Goal: Complete application form

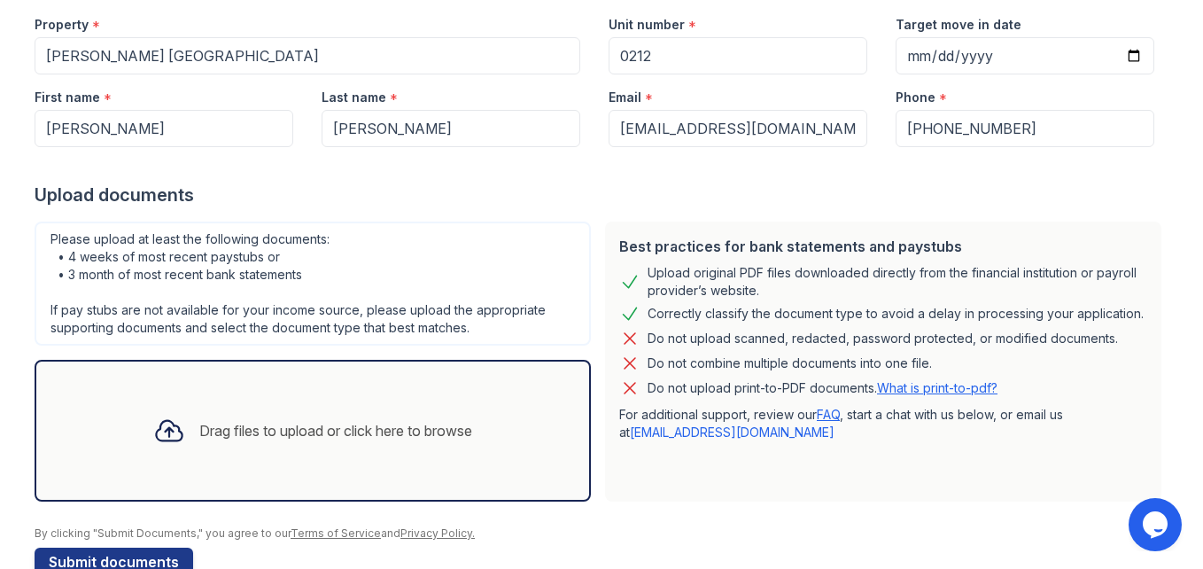
scroll to position [221, 0]
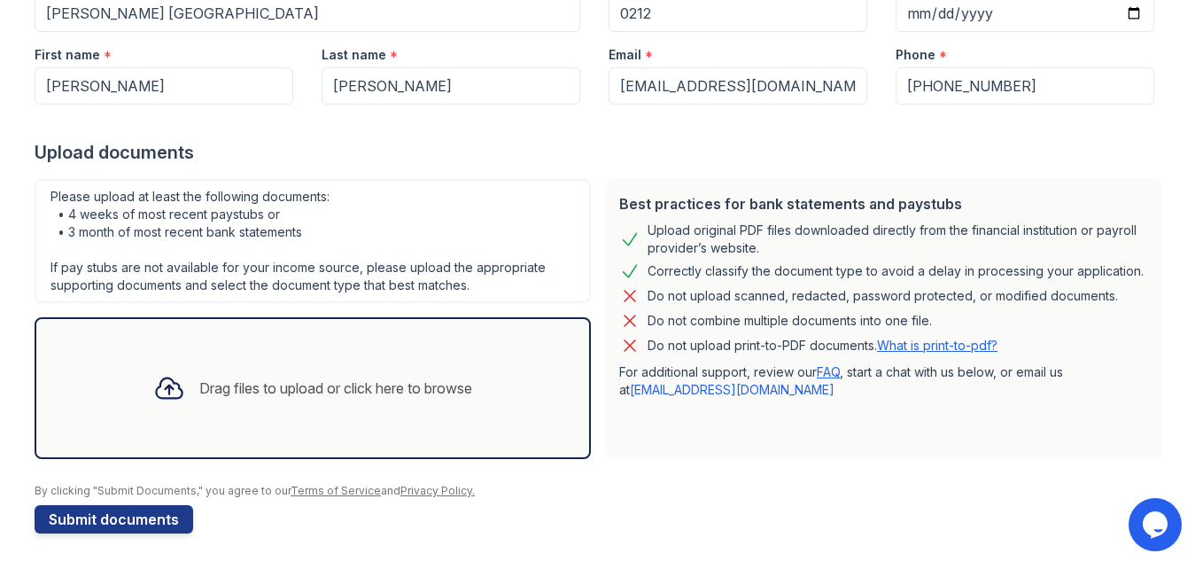
click at [706, 515] on form "Application information Property * [PERSON_NAME] [GEOGRAPHIC_DATA] Unit number …" at bounding box center [602, 230] width 1134 height 606
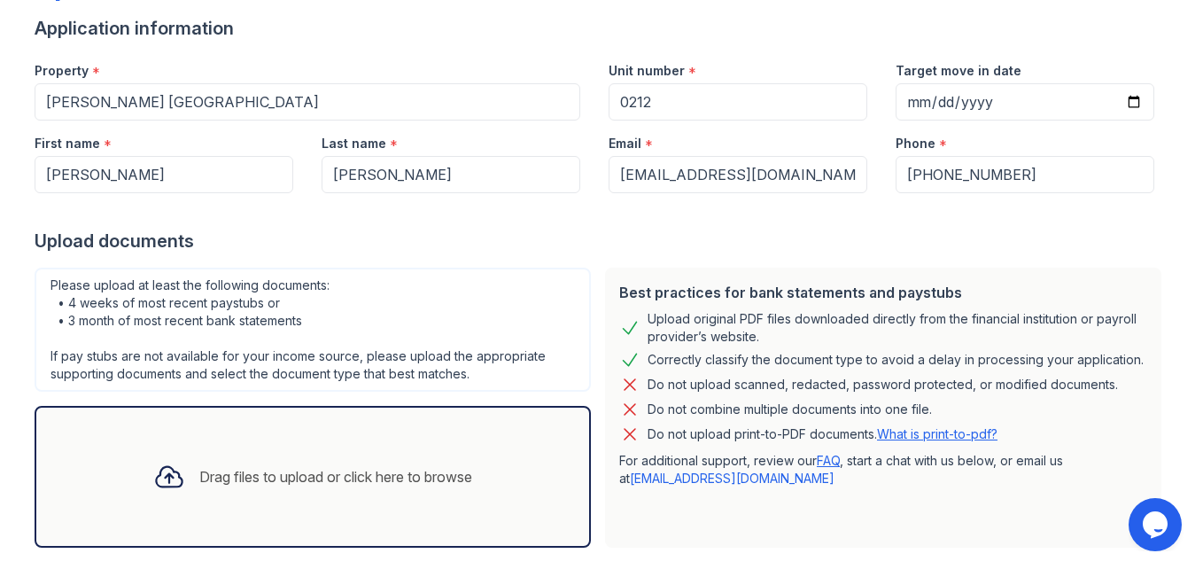
click at [949, 433] on link "What is print-to-pdf?" at bounding box center [937, 433] width 120 height 15
click at [284, 442] on div "Drag files to upload or click here to browse" at bounding box center [313, 477] width 556 height 142
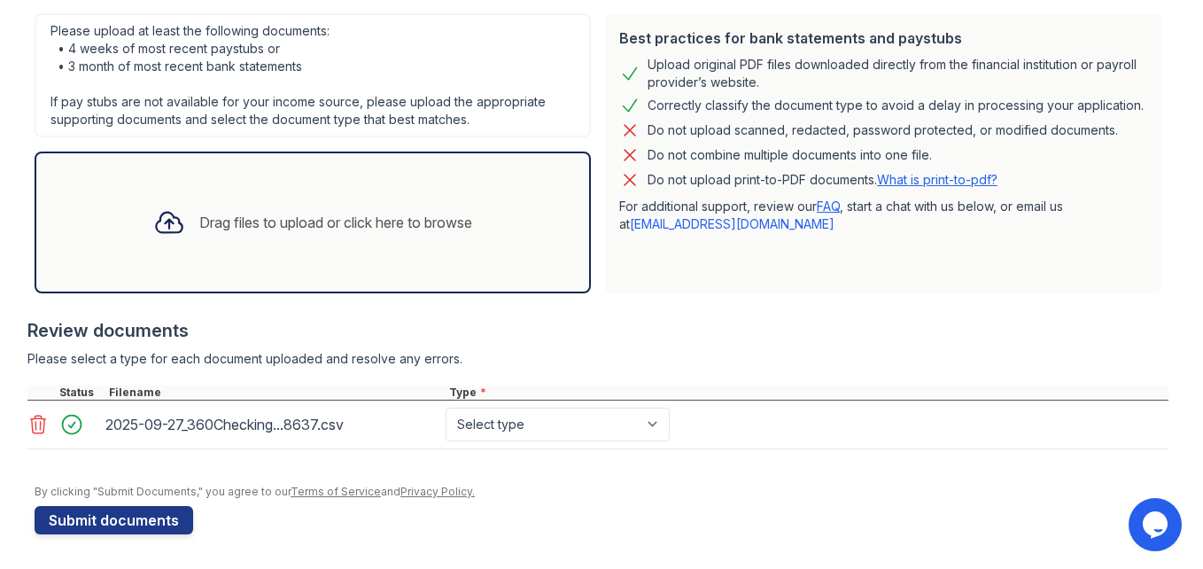
scroll to position [388, 0]
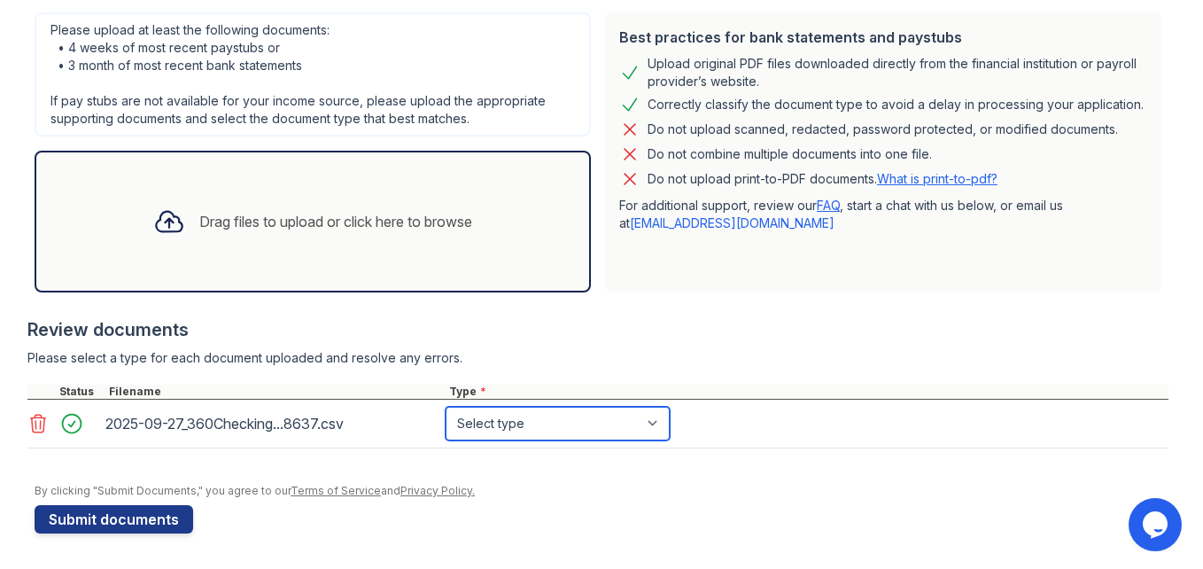
click at [650, 428] on select "Select type Paystub Bank Statement Offer Letter Tax Documents Benefit Award Let…" at bounding box center [557, 423] width 224 height 34
select select "bank_statement"
click at [445, 406] on select "Select type Paystub Bank Statement Offer Letter Tax Documents Benefit Award Let…" at bounding box center [557, 423] width 224 height 34
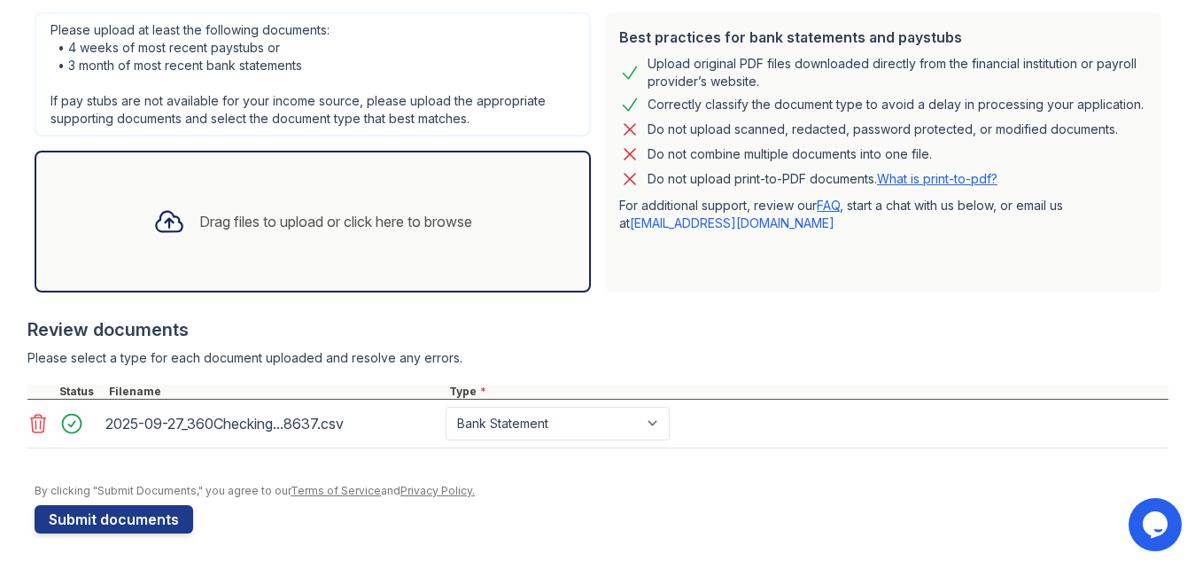
click at [243, 206] on div "Drag files to upload or click here to browse" at bounding box center [312, 221] width 347 height 60
click at [70, 509] on button "Submit documents" at bounding box center [114, 519] width 159 height 28
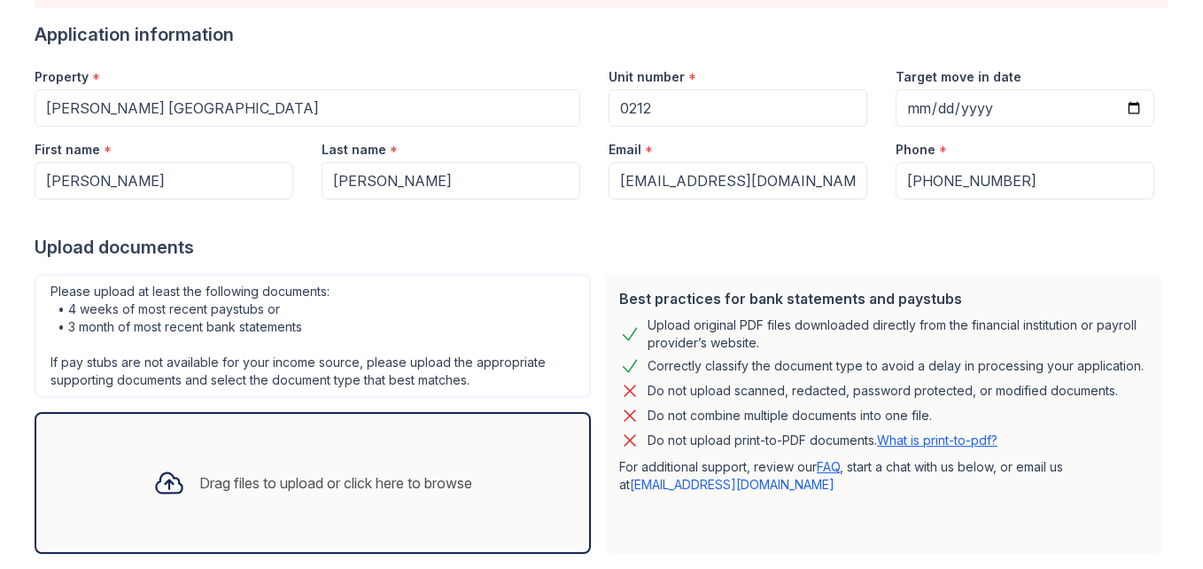
scroll to position [443, 0]
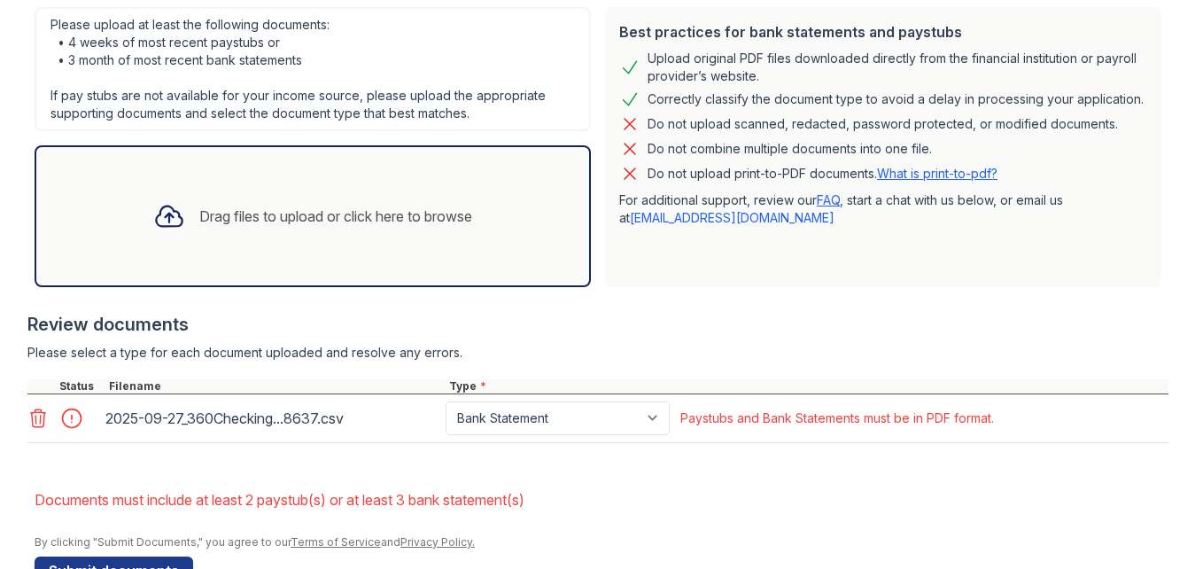
click at [31, 418] on icon at bounding box center [38, 418] width 15 height 18
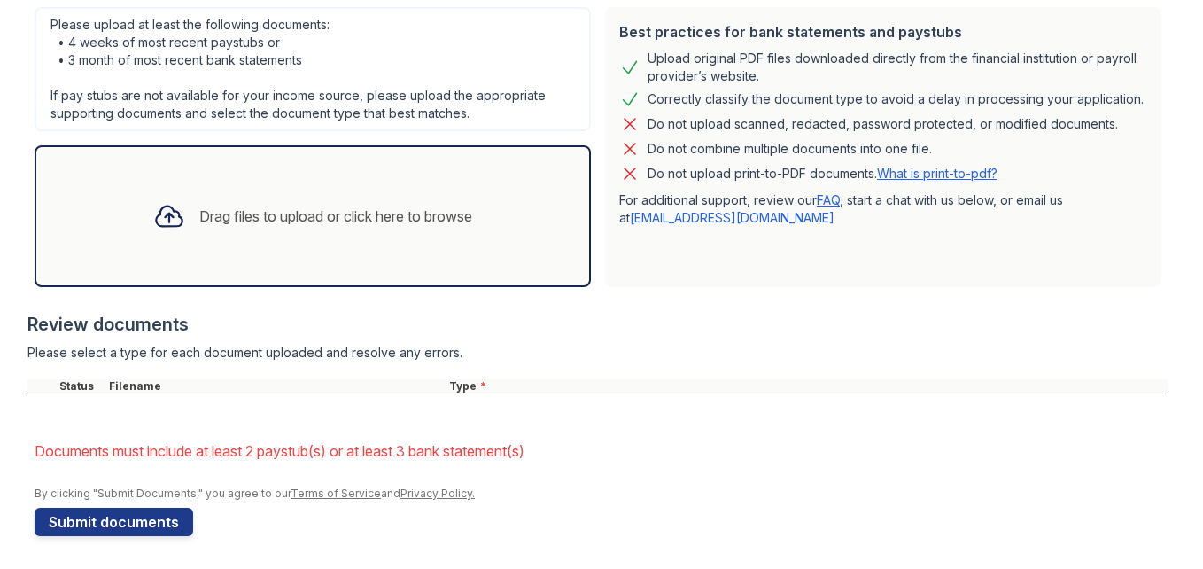
click at [297, 244] on div "Drag files to upload or click here to browse" at bounding box center [312, 216] width 347 height 60
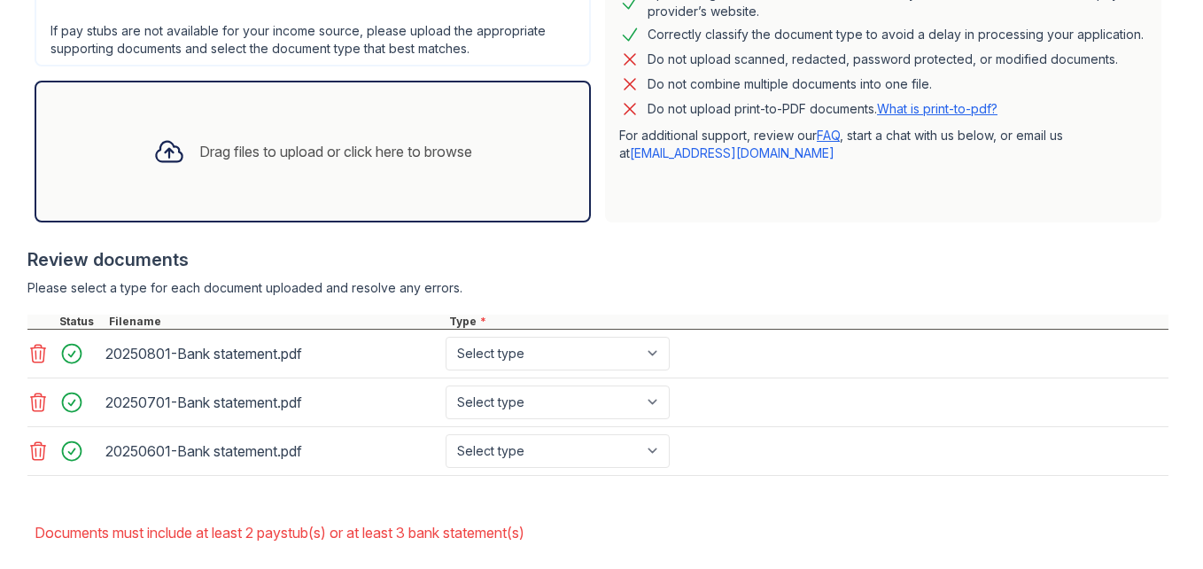
scroll to position [592, 0]
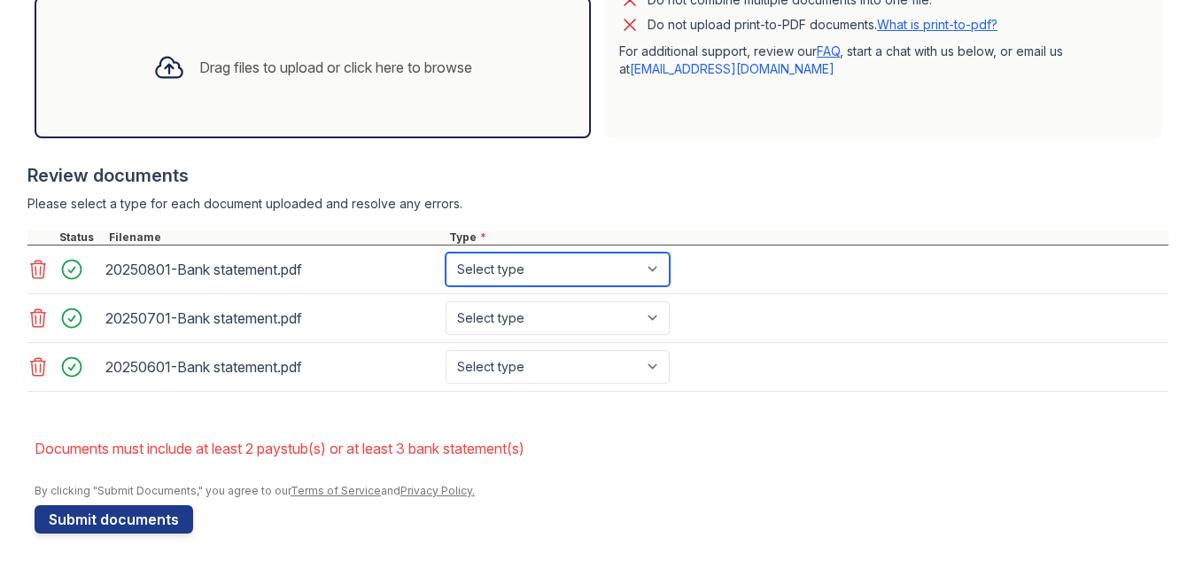
click at [649, 275] on select "Select type Paystub Bank Statement Offer Letter Tax Documents Benefit Award Let…" at bounding box center [557, 269] width 224 height 34
select select "bank_statement"
click at [445, 252] on select "Select type Paystub Bank Statement Offer Letter Tax Documents Benefit Award Let…" at bounding box center [557, 269] width 224 height 34
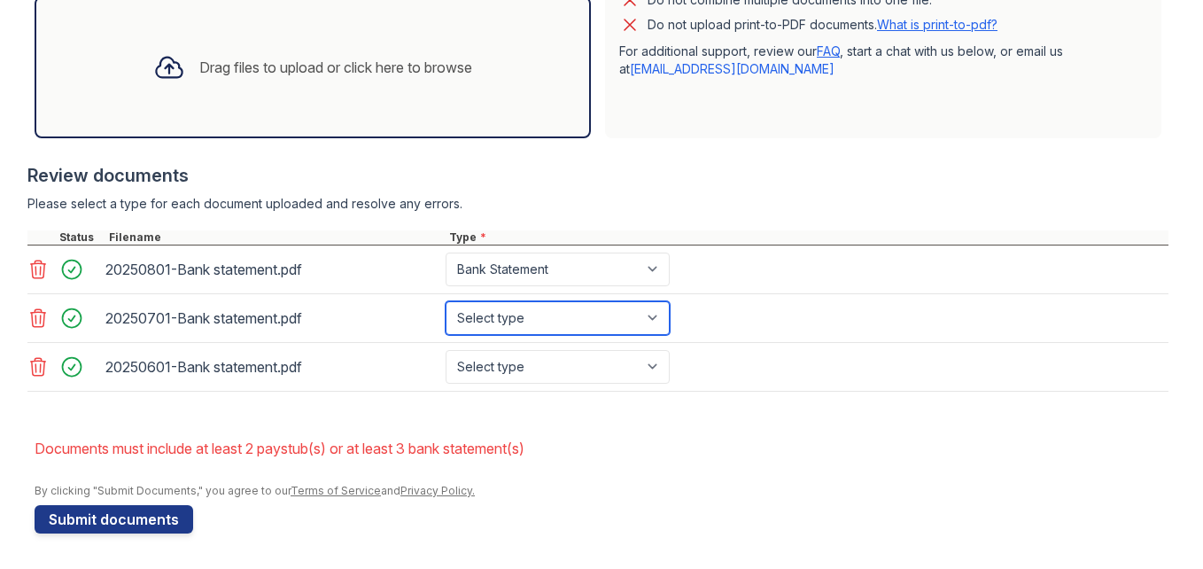
click at [646, 322] on select "Select type Paystub Bank Statement Offer Letter Tax Documents Benefit Award Let…" at bounding box center [557, 318] width 224 height 34
select select "bank_statement"
click at [445, 301] on select "Select type Paystub Bank Statement Offer Letter Tax Documents Benefit Award Let…" at bounding box center [557, 318] width 224 height 34
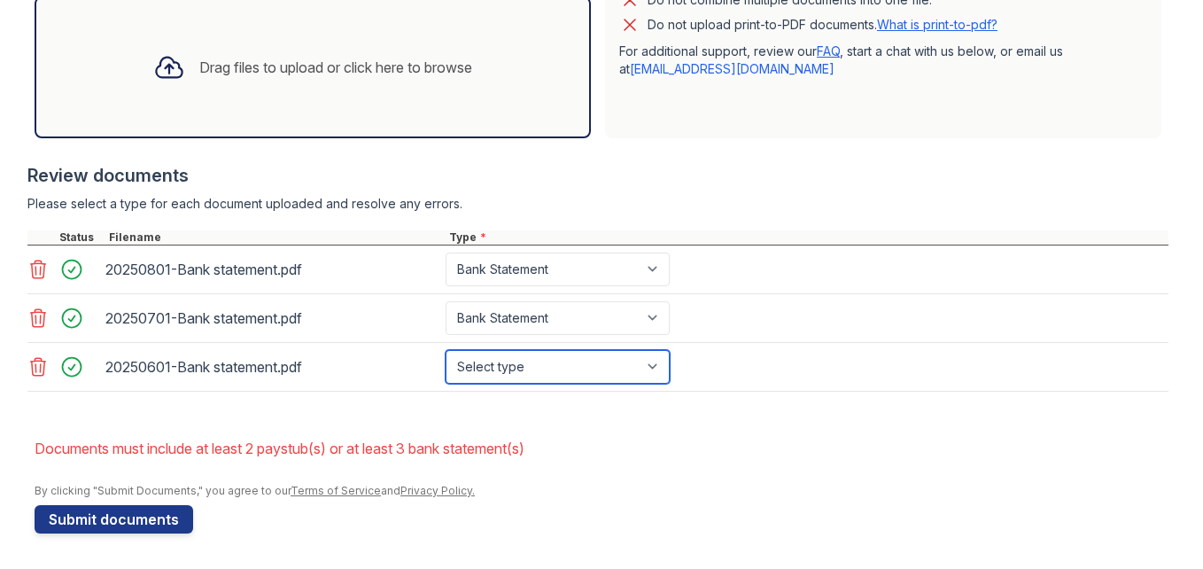
click at [653, 370] on select "Select type Paystub Bank Statement Offer Letter Tax Documents Benefit Award Let…" at bounding box center [557, 367] width 224 height 34
select select "bank_statement"
click at [445, 350] on select "Select type Paystub Bank Statement Offer Letter Tax Documents Benefit Award Let…" at bounding box center [557, 367] width 224 height 34
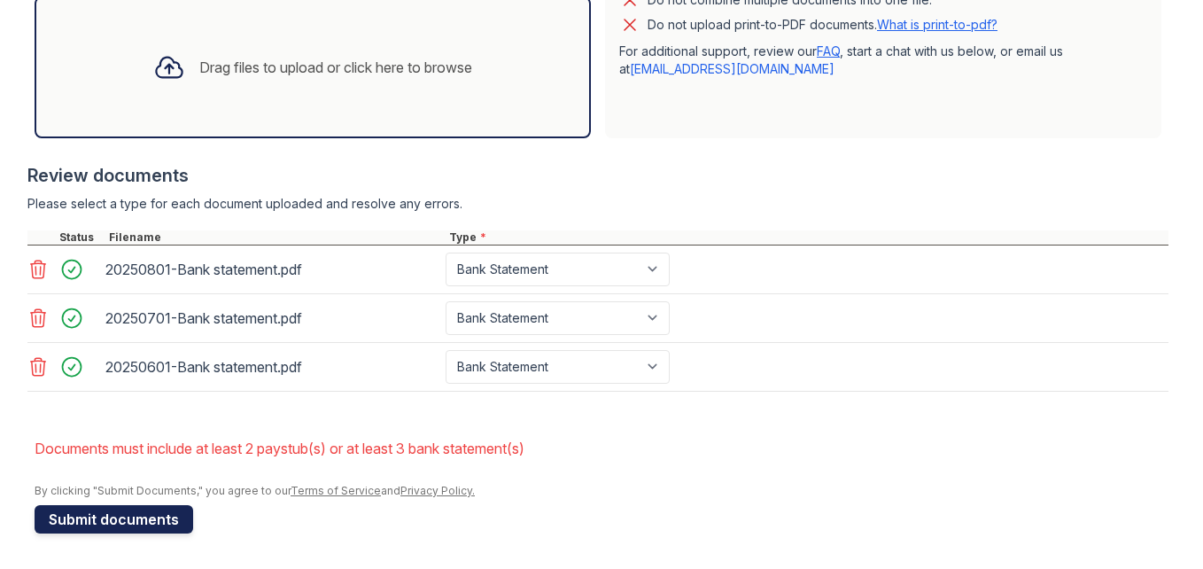
click at [48, 527] on button "Submit documents" at bounding box center [114, 519] width 159 height 28
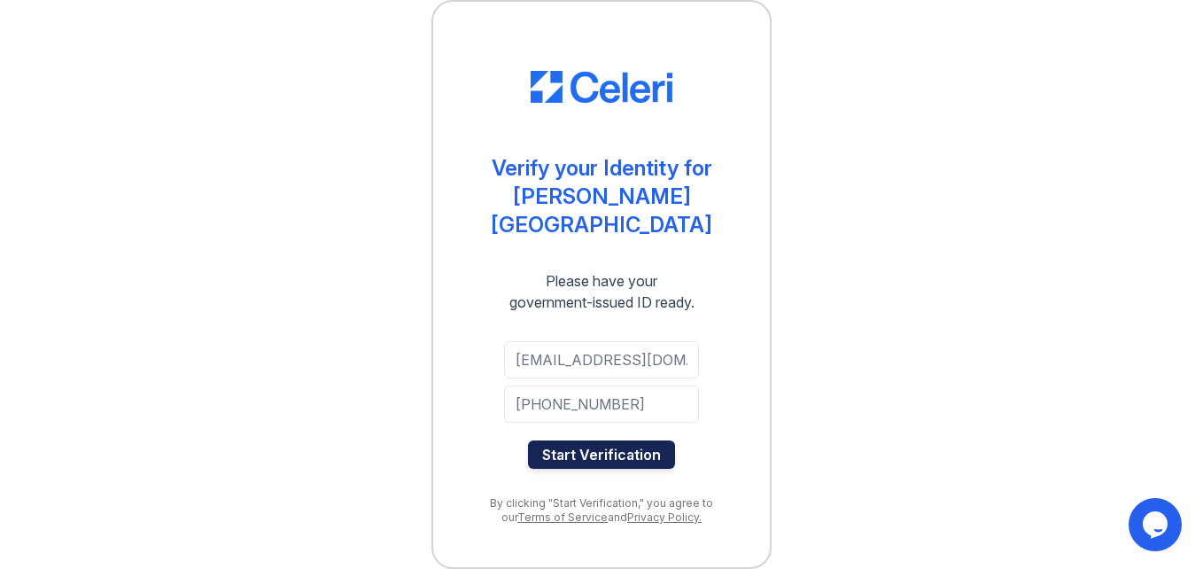
click at [613, 440] on button "Start Verification" at bounding box center [601, 454] width 147 height 28
